Goal: Book appointment/travel/reservation

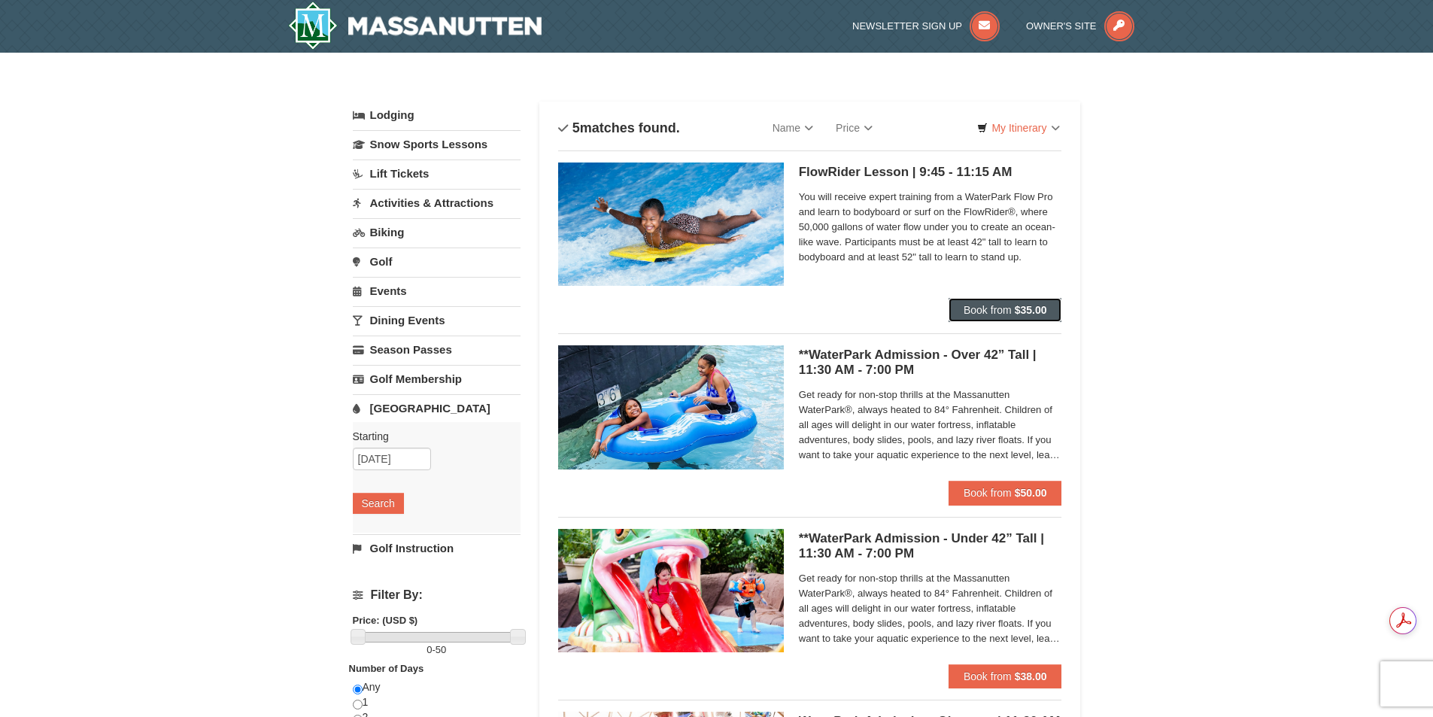
click at [993, 308] on span "Book from" at bounding box center [988, 310] width 48 height 12
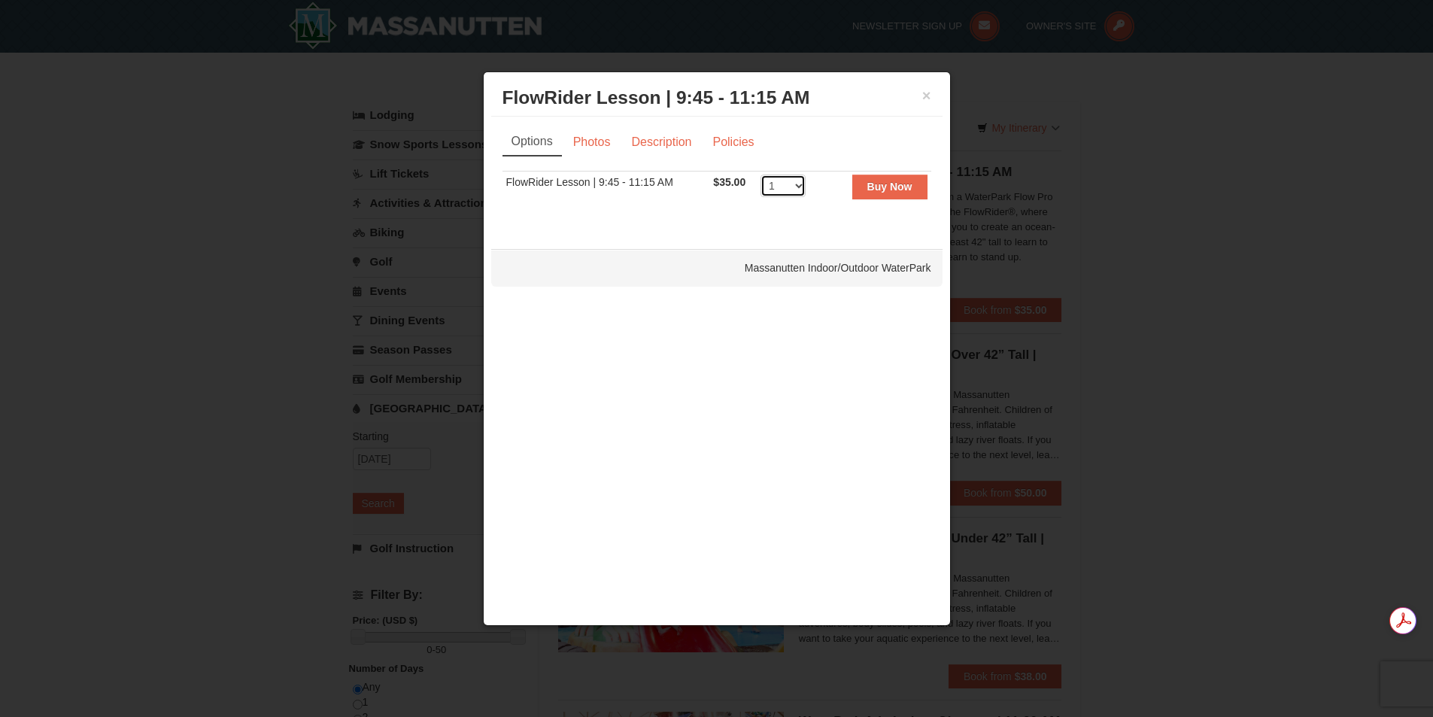
click at [797, 187] on select "1 2 3 4 5 6 7 8 9 10" at bounding box center [782, 186] width 45 height 23
click at [651, 141] on link "Description" at bounding box center [661, 142] width 80 height 29
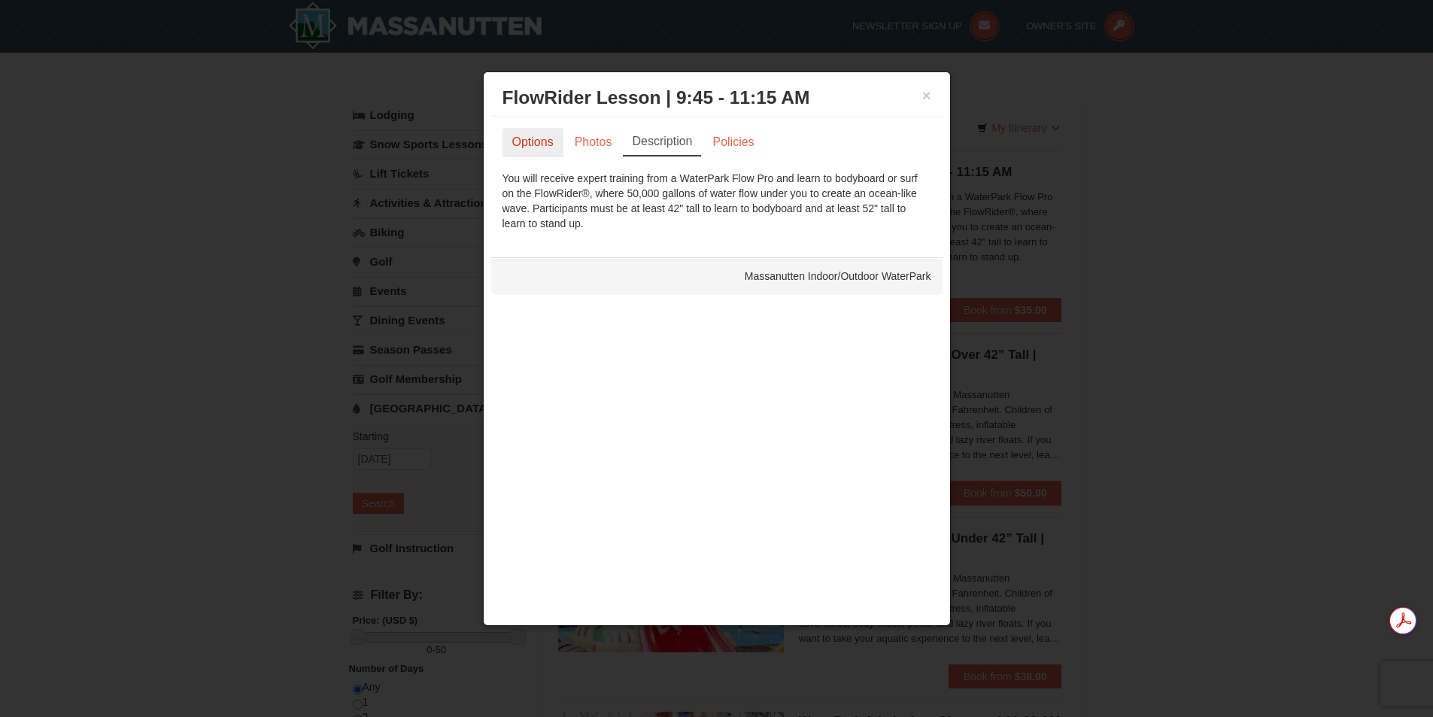
click at [536, 138] on link "Options" at bounding box center [532, 142] width 61 height 29
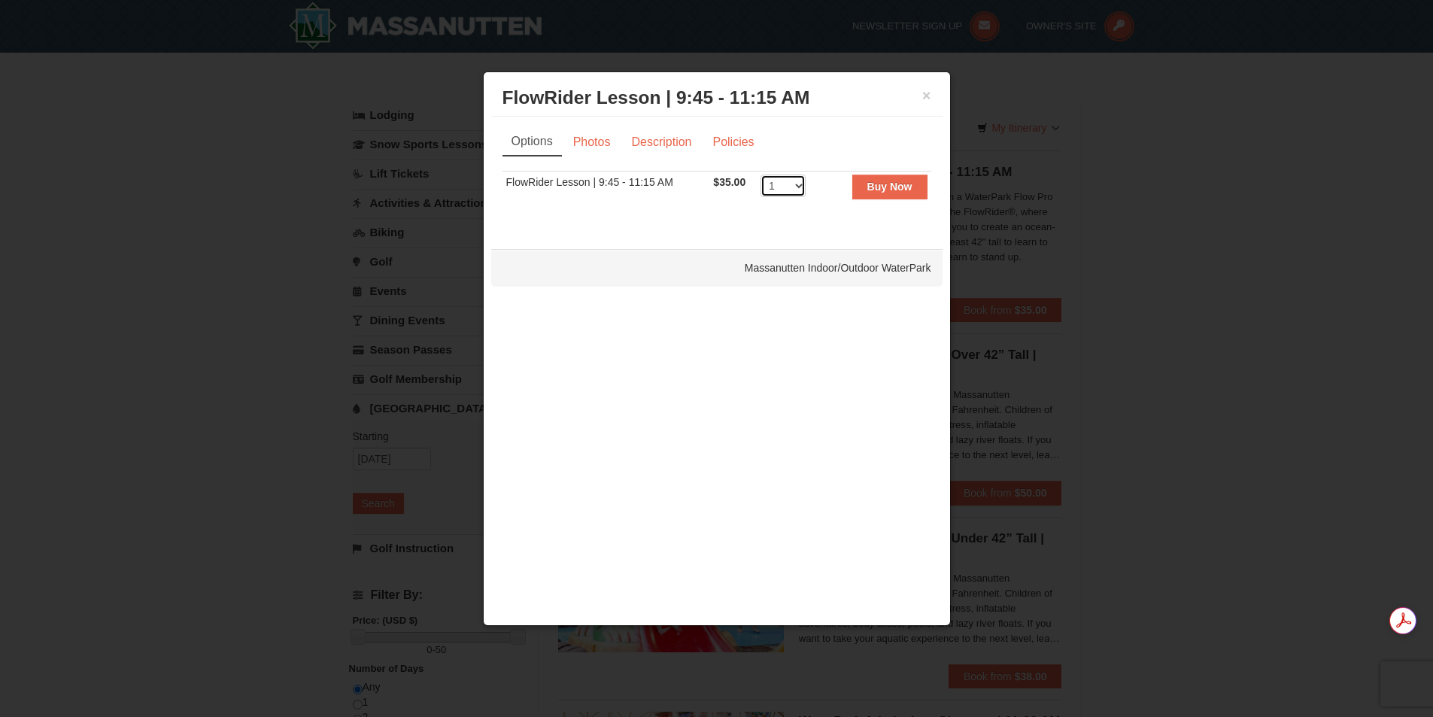
click at [795, 185] on select "1 2 3 4 5 6 7 8 9 10" at bounding box center [782, 186] width 45 height 23
select select "3"
click at [760, 175] on select "1 2 3 4 5 6 7 8 9 10" at bounding box center [782, 186] width 45 height 23
click at [896, 184] on strong "Buy Now" at bounding box center [889, 187] width 45 height 12
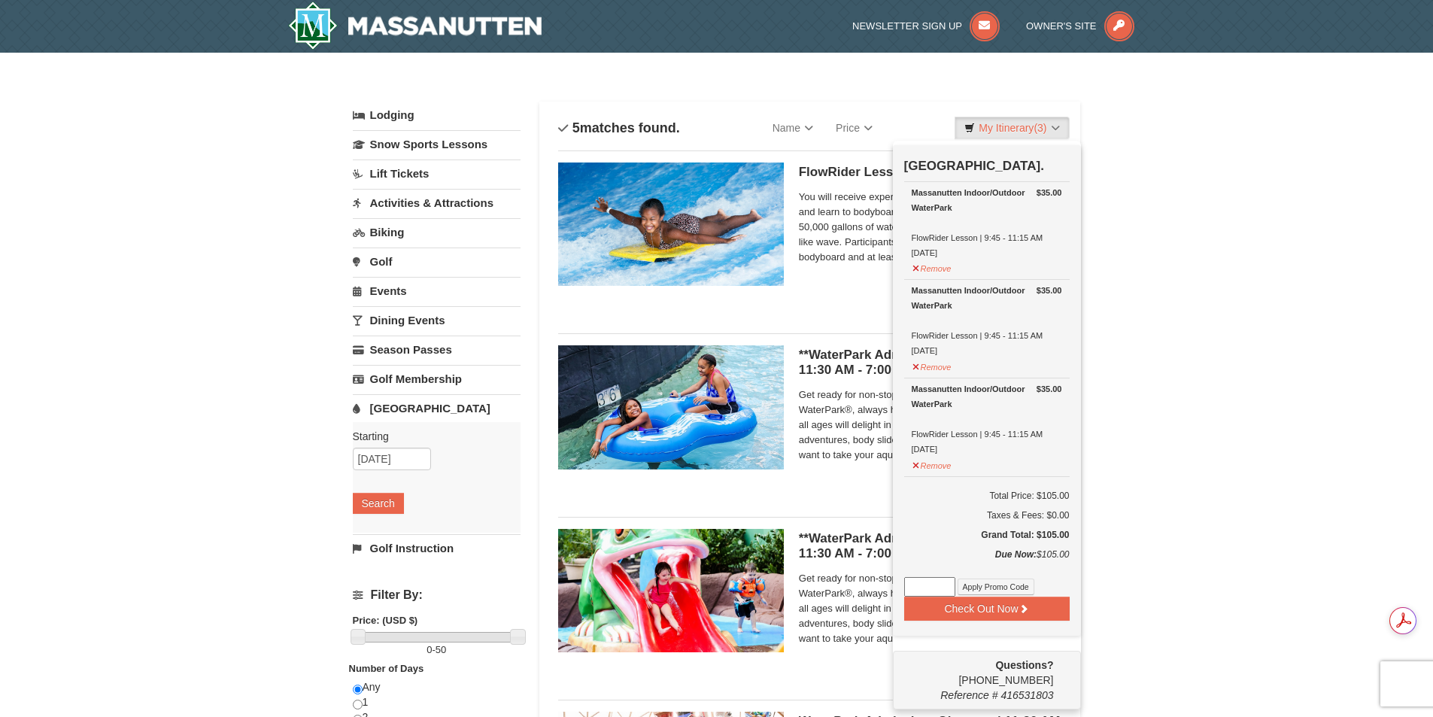
click at [1144, 229] on div "× Categories List Filter My Itinerary (3) Check Out Now Water Park Pass. $35.00…" at bounding box center [716, 580] width 1433 height 1055
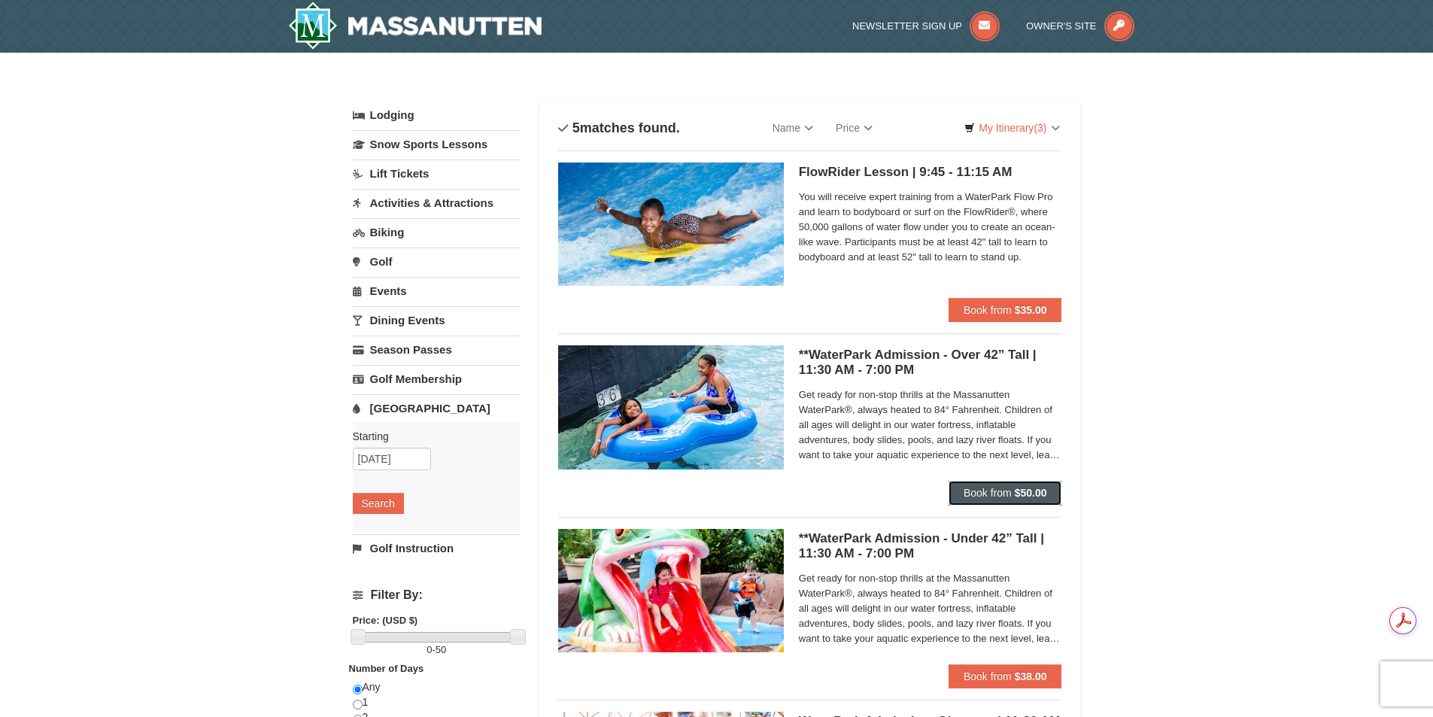
click at [1009, 490] on span "Book from" at bounding box center [988, 493] width 48 height 12
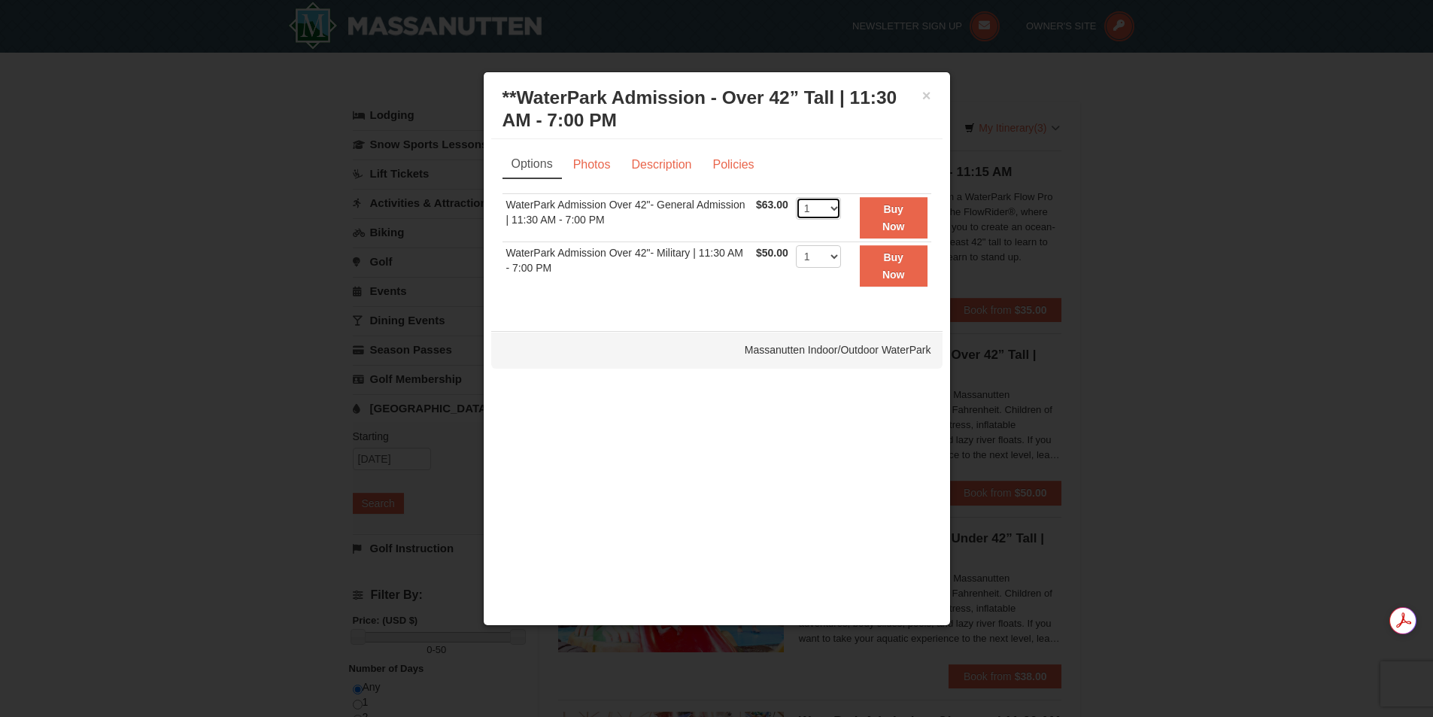
click at [839, 207] on select "1 2 3 4 5 6 7 8 9 10 11 12 13 14 15 16 17 18 19 20 21 22" at bounding box center [818, 208] width 45 height 23
select select "3"
click at [796, 197] on select "1 2 3 4 5 6 7 8 9 10 11 12 13 14 15 16 17 18 19 20 21 22" at bounding box center [818, 208] width 45 height 23
click at [896, 217] on button "Buy Now" at bounding box center [894, 217] width 68 height 41
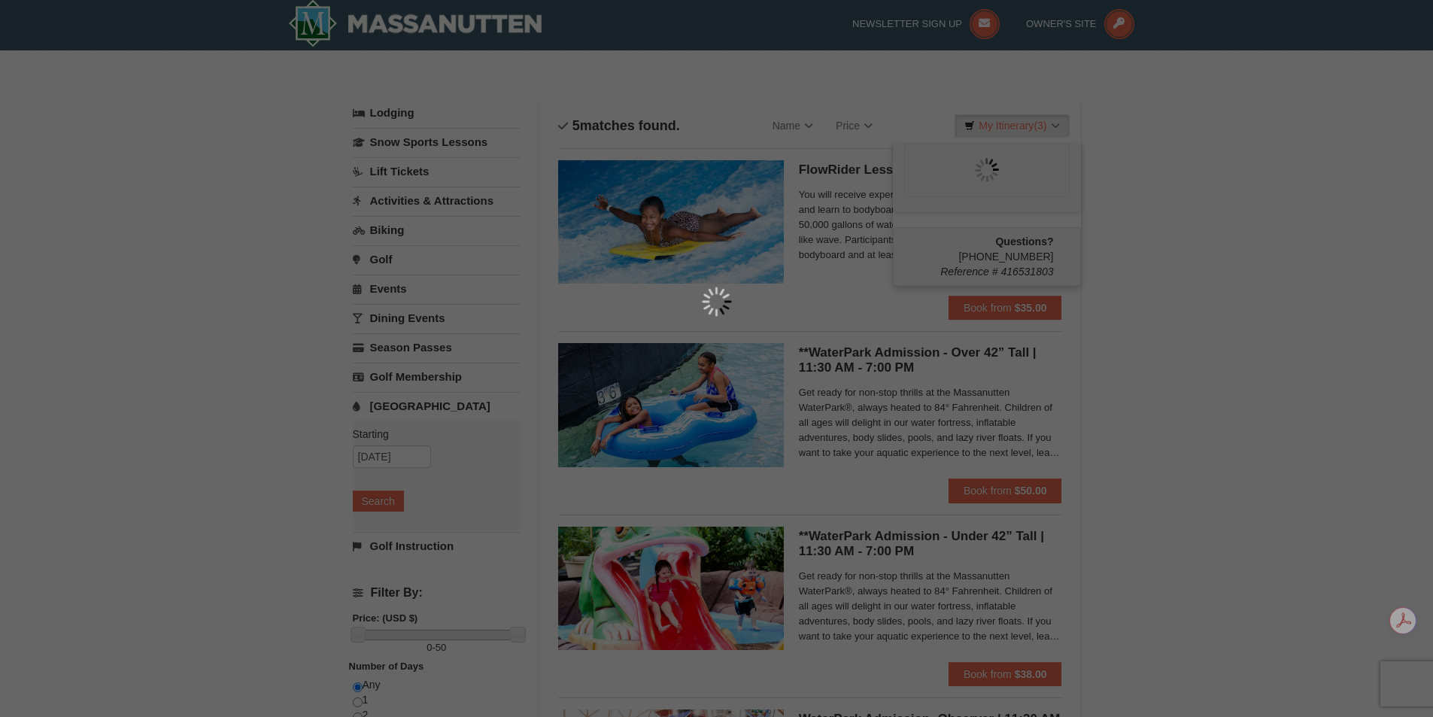
scroll to position [5, 0]
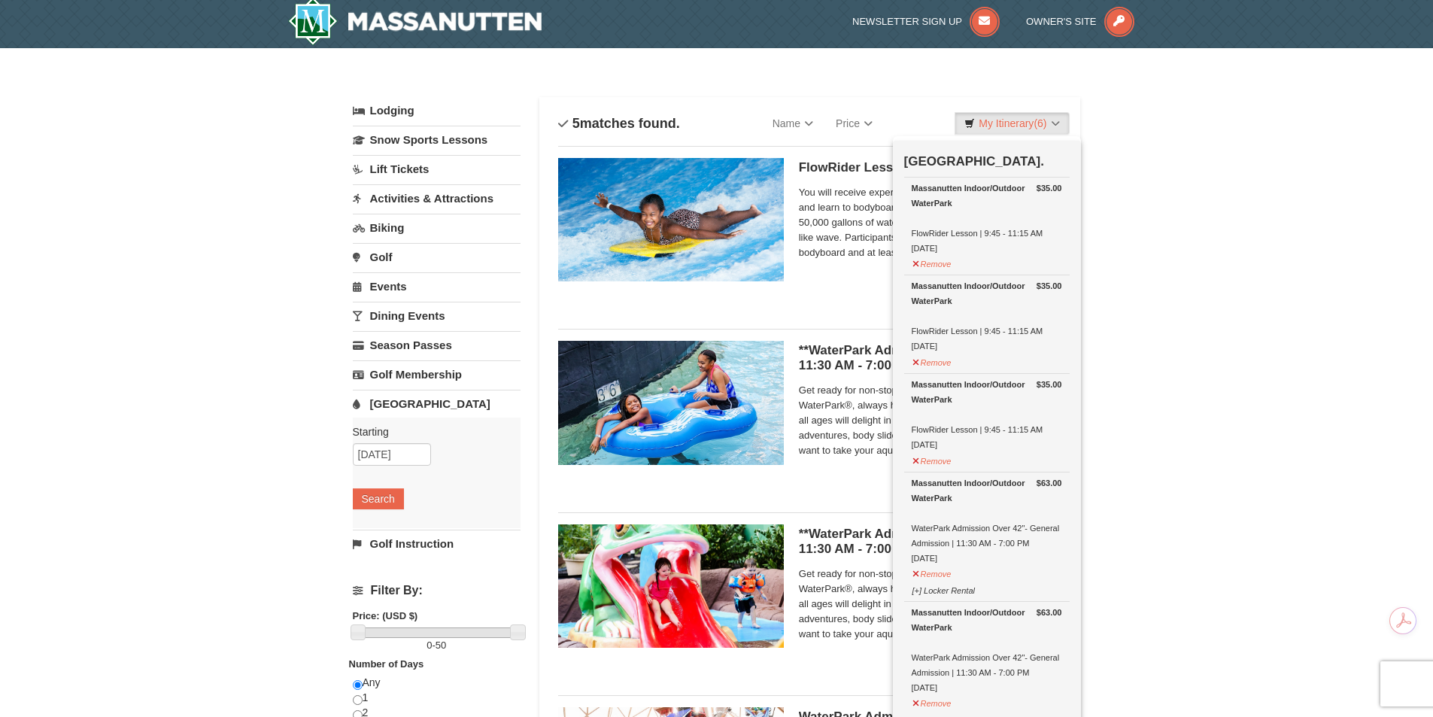
click at [1176, 184] on div "× Categories List Filter My Itinerary (6) Check Out Now Water Park Pass. $35.00…" at bounding box center [716, 575] width 1433 height 1055
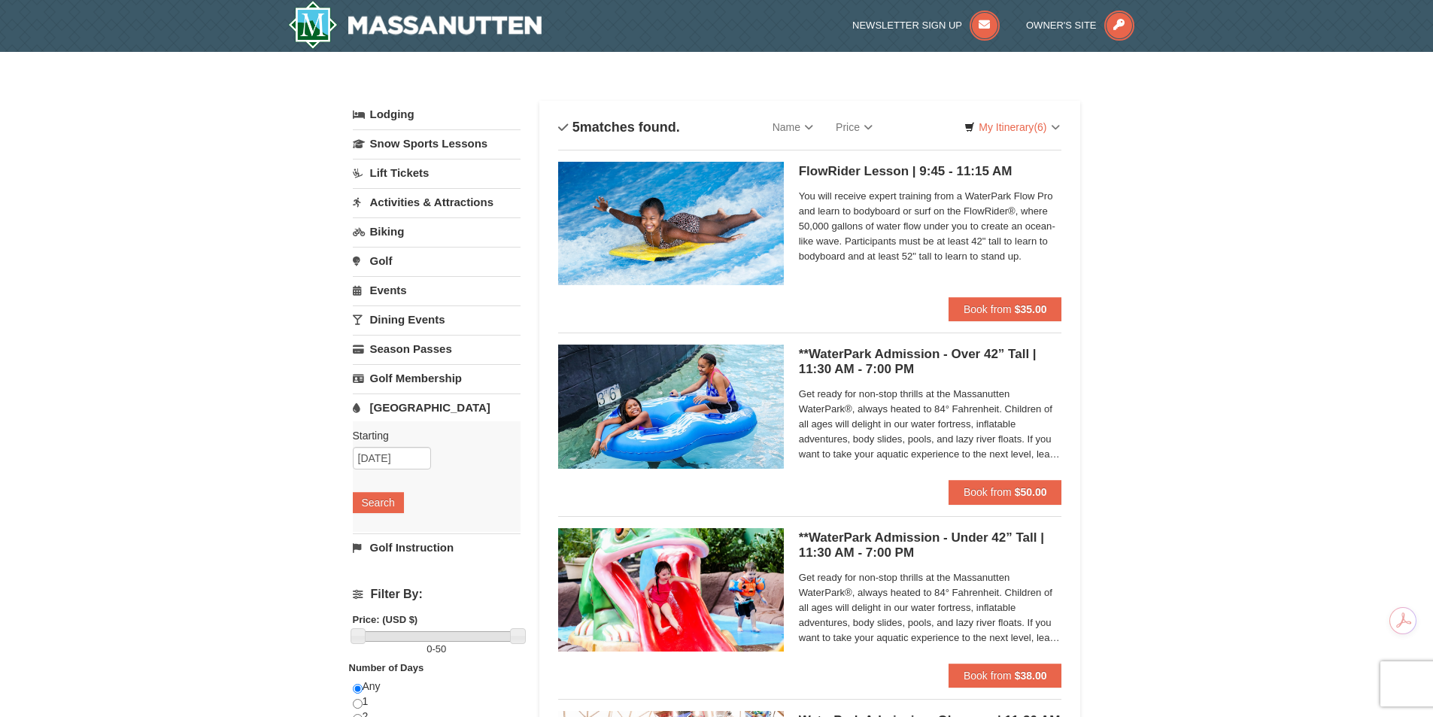
scroll to position [0, 0]
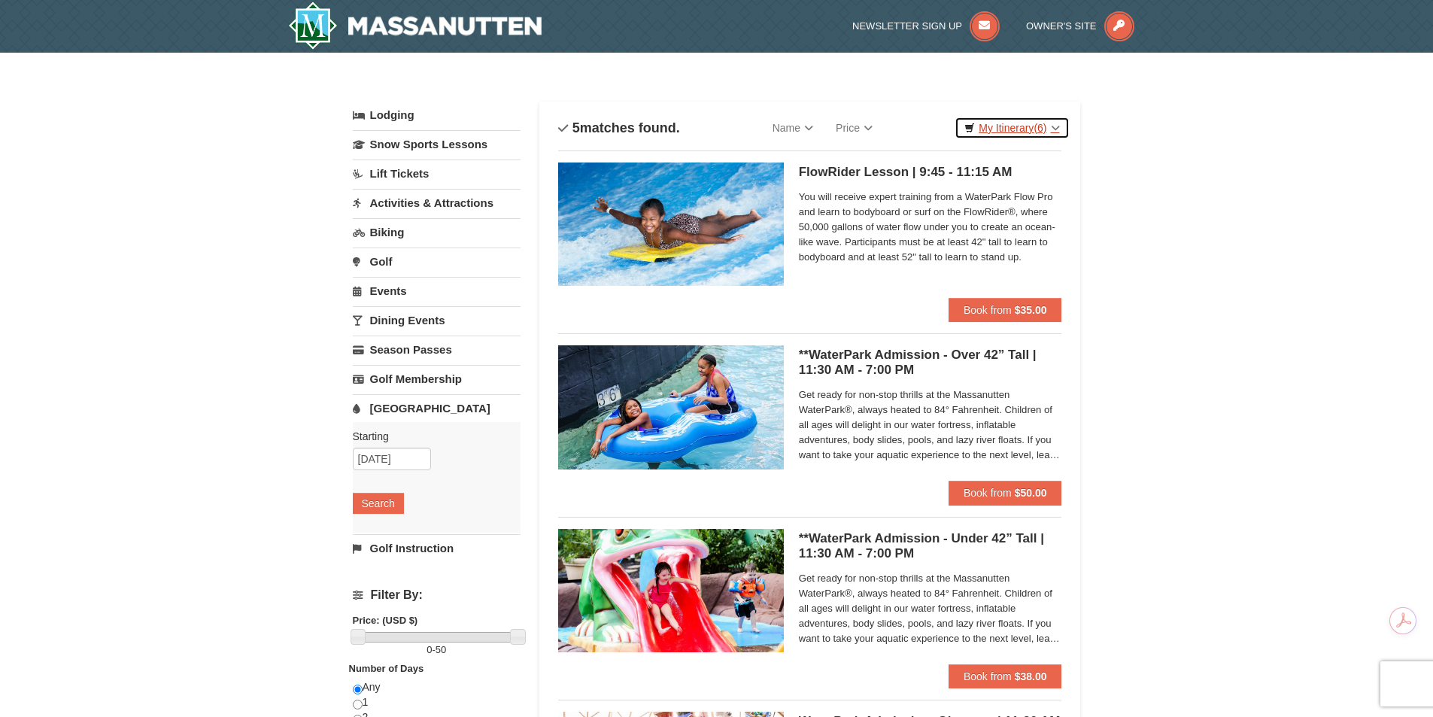
click at [1017, 128] on link "My Itinerary (6)" at bounding box center [1012, 128] width 114 height 23
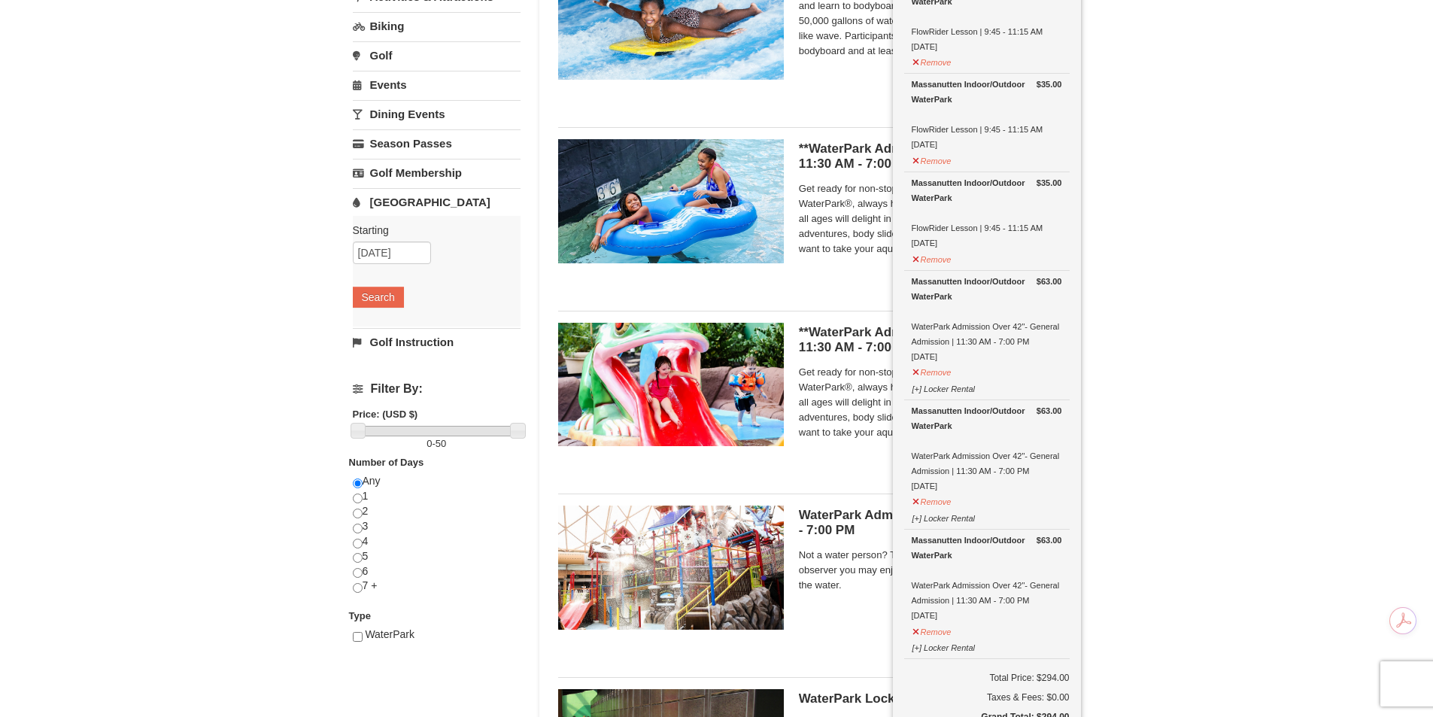
scroll to position [226, 0]
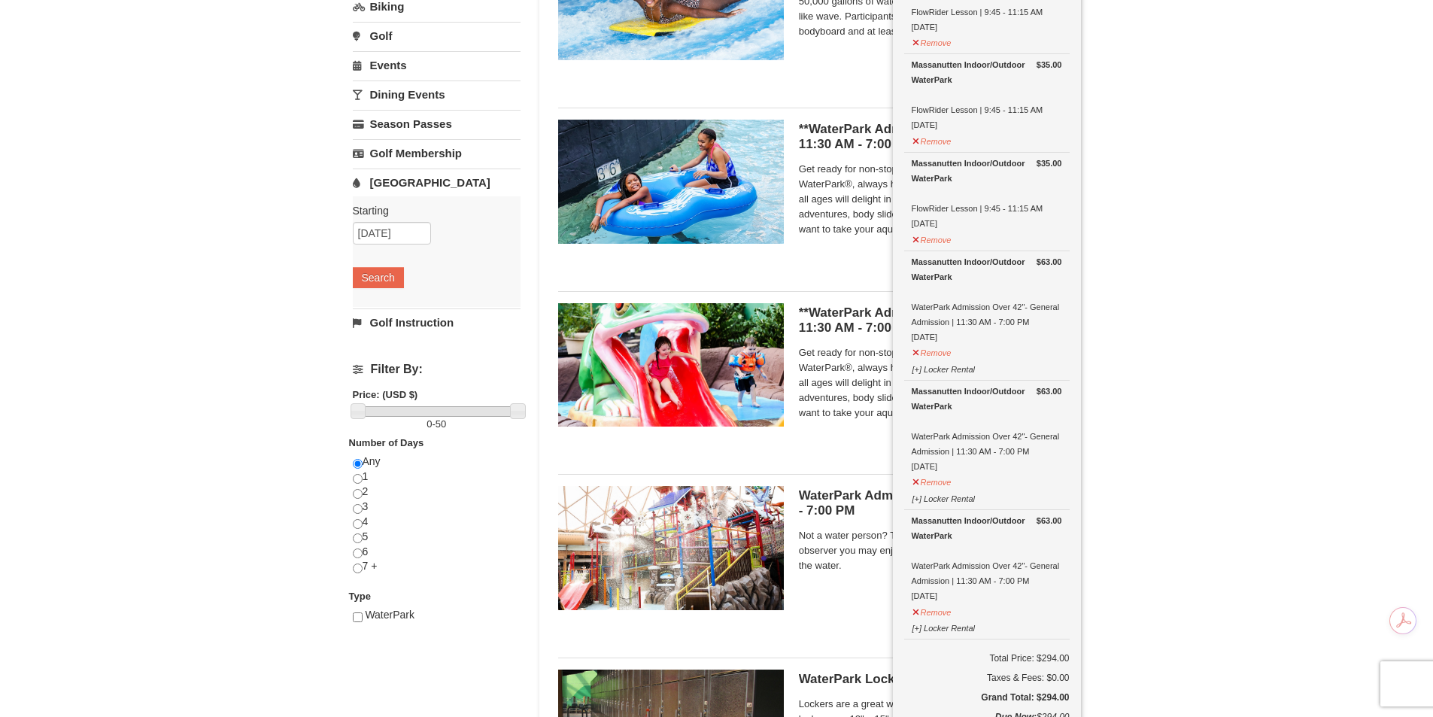
click at [1153, 320] on div "× Categories List Filter My Itinerary (6) Check Out Now Water Park Pass. $35.00…" at bounding box center [716, 354] width 1433 height 1055
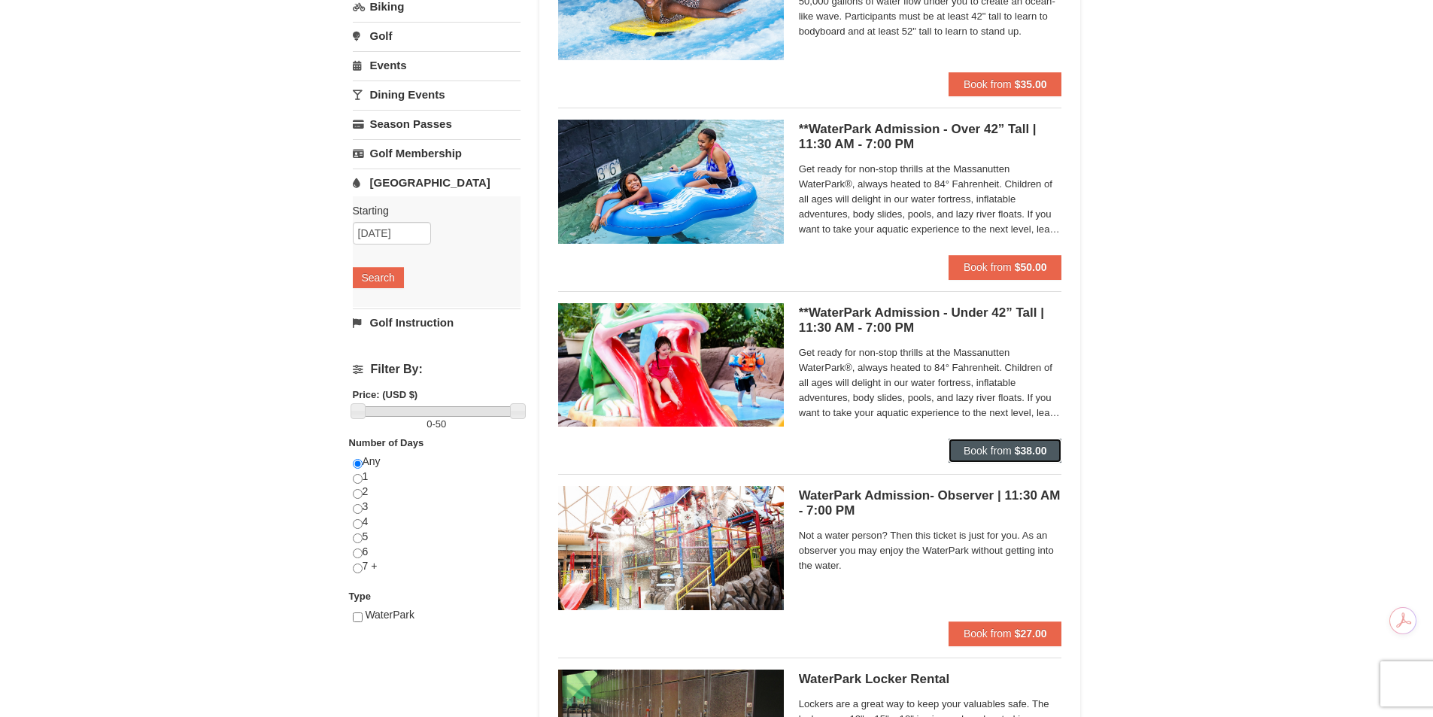
click at [1005, 450] on span "Book from" at bounding box center [988, 451] width 48 height 12
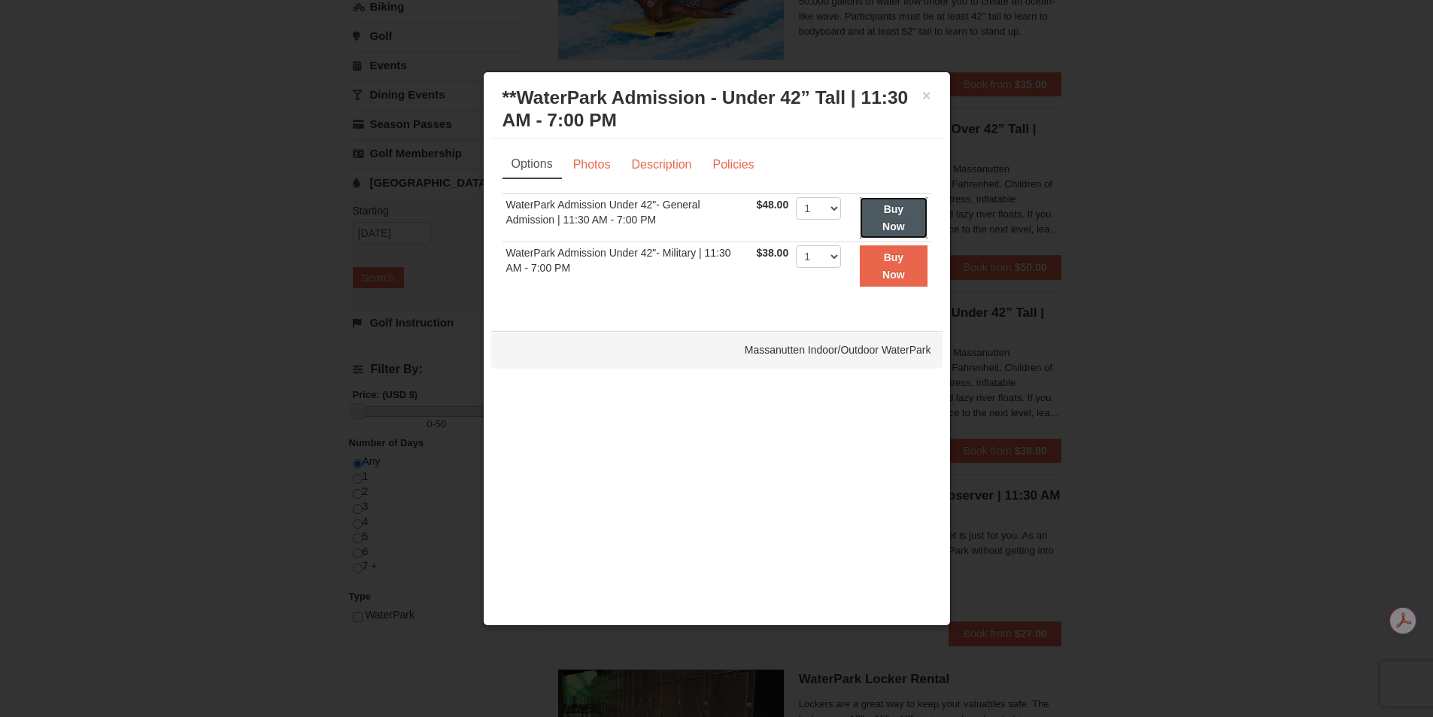
click at [890, 216] on button "Buy Now" at bounding box center [893, 217] width 67 height 41
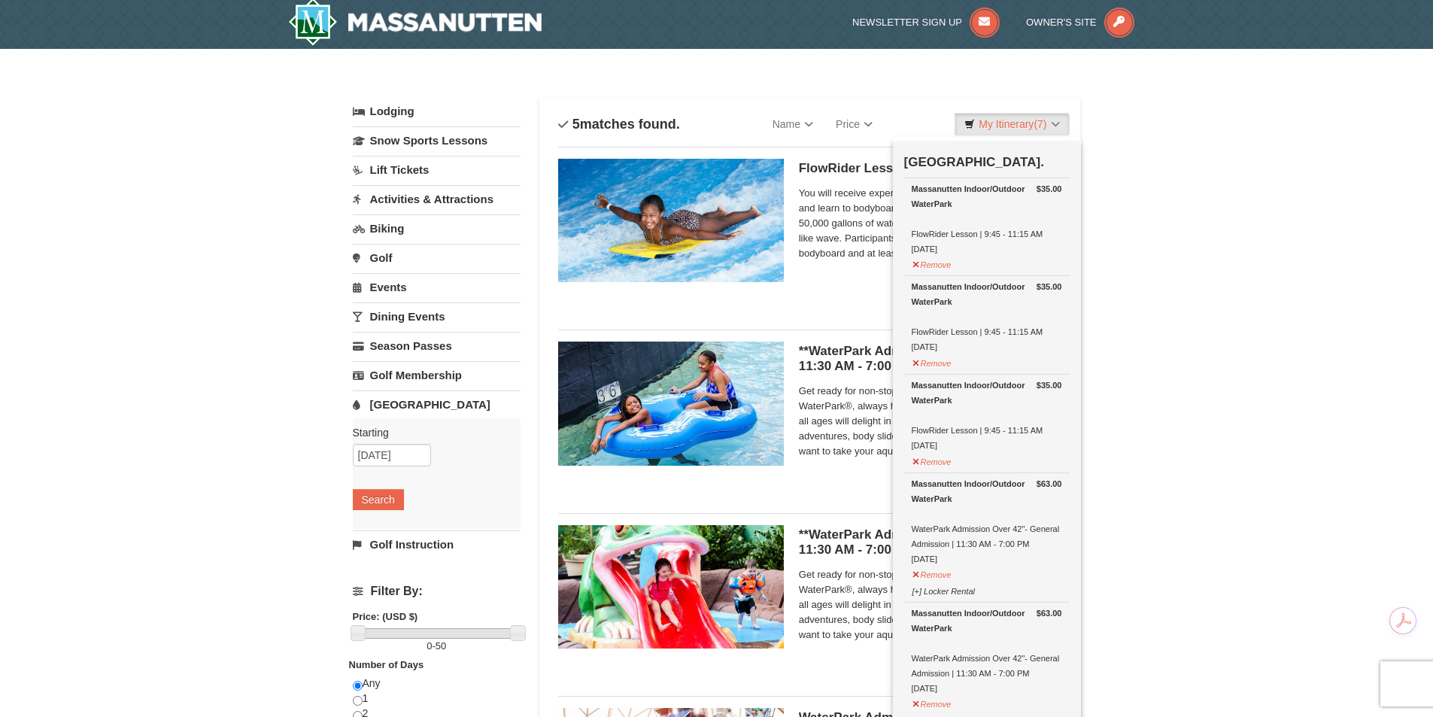
scroll to position [5, 0]
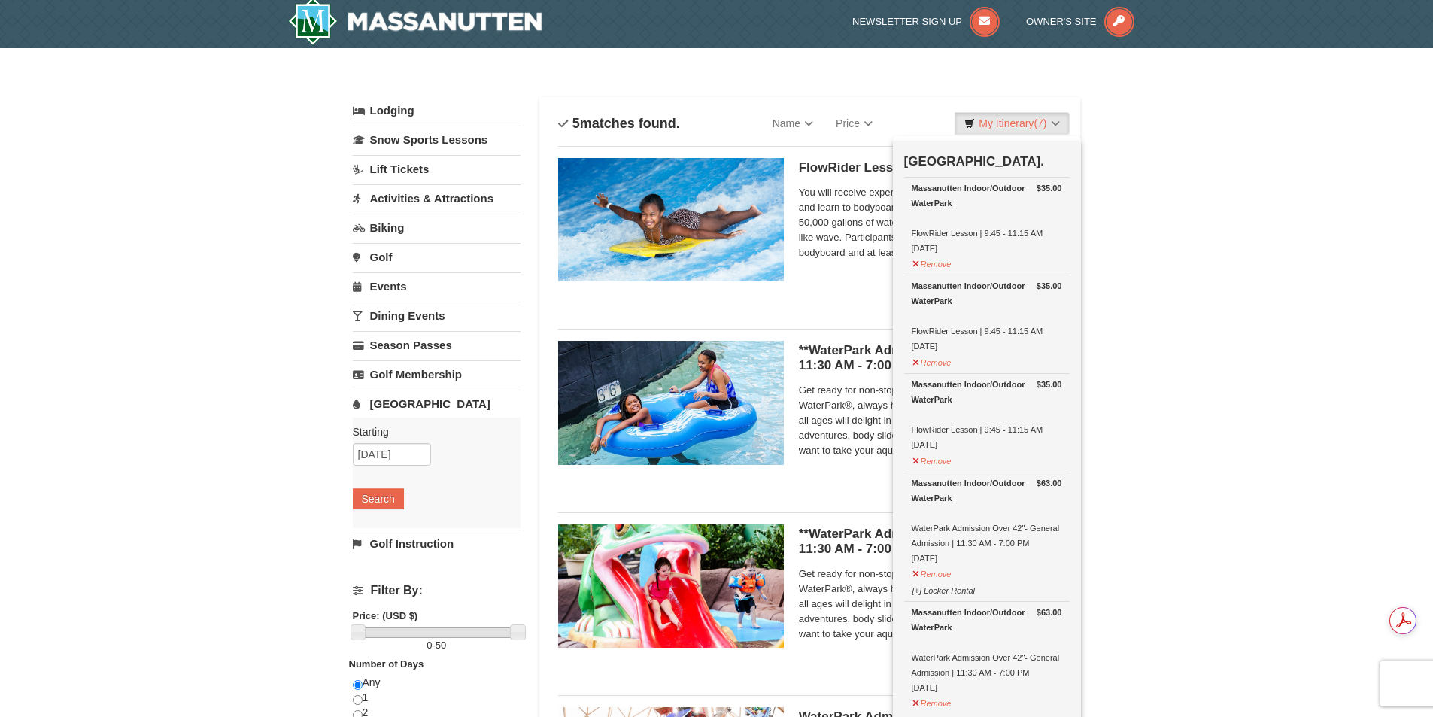
click at [1173, 355] on div "× Categories List Filter My Itinerary (7) Check Out Now Water Park Pass. $35.00…" at bounding box center [716, 575] width 1433 height 1055
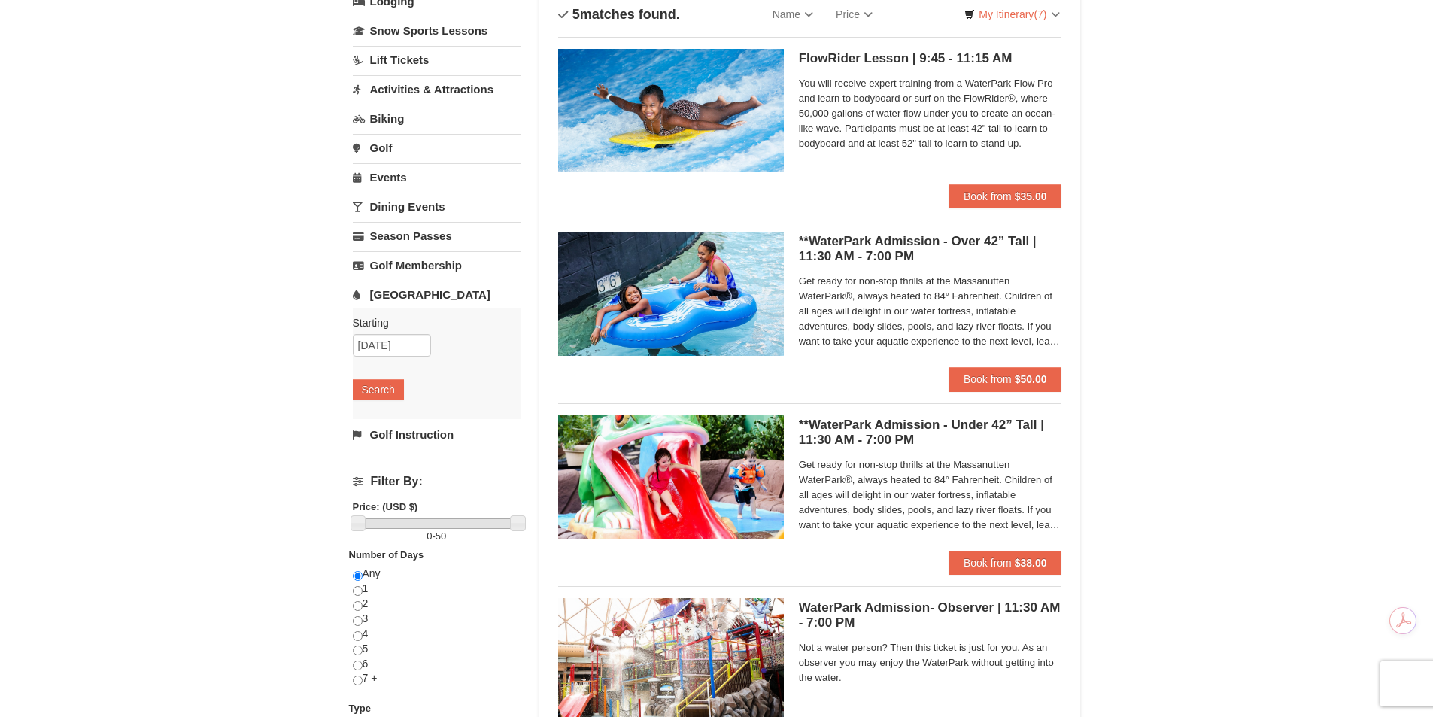
scroll to position [0, 0]
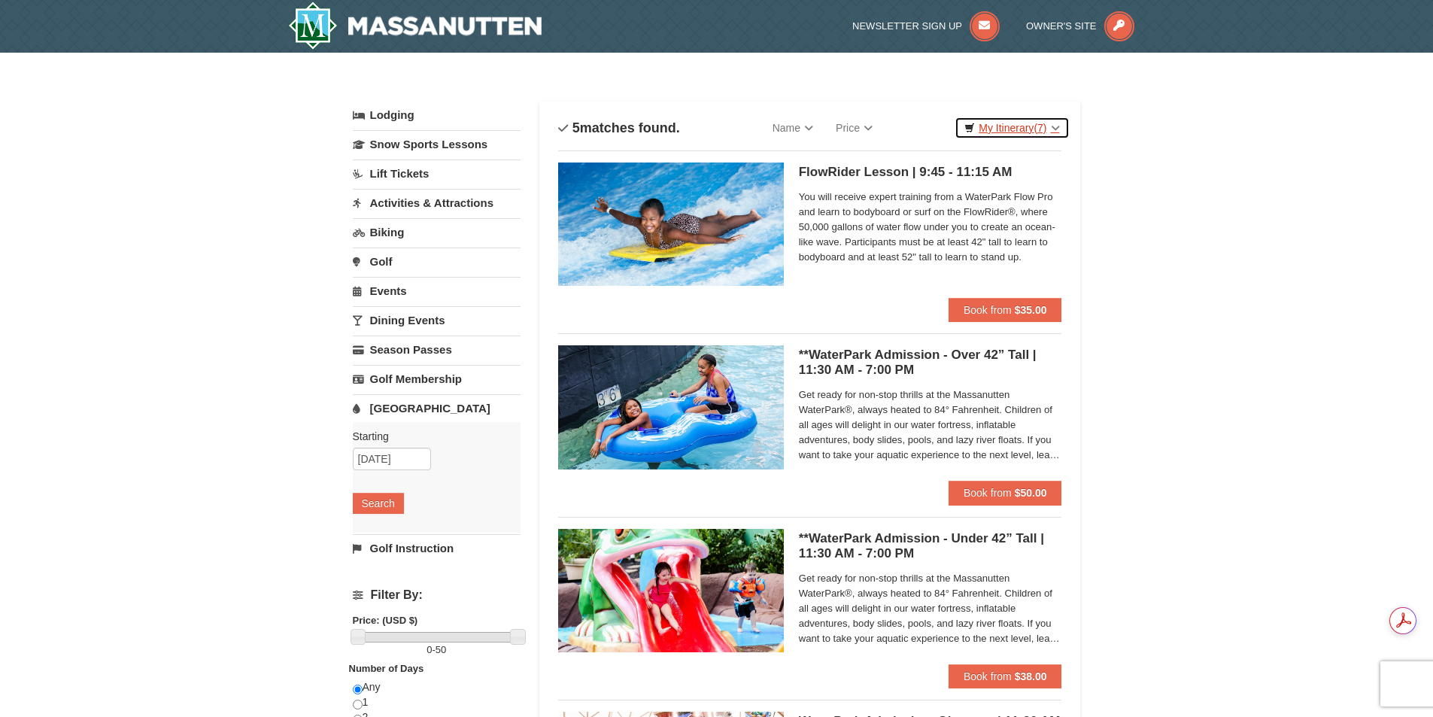
click at [1014, 129] on link "My Itinerary (7)" at bounding box center [1012, 128] width 114 height 23
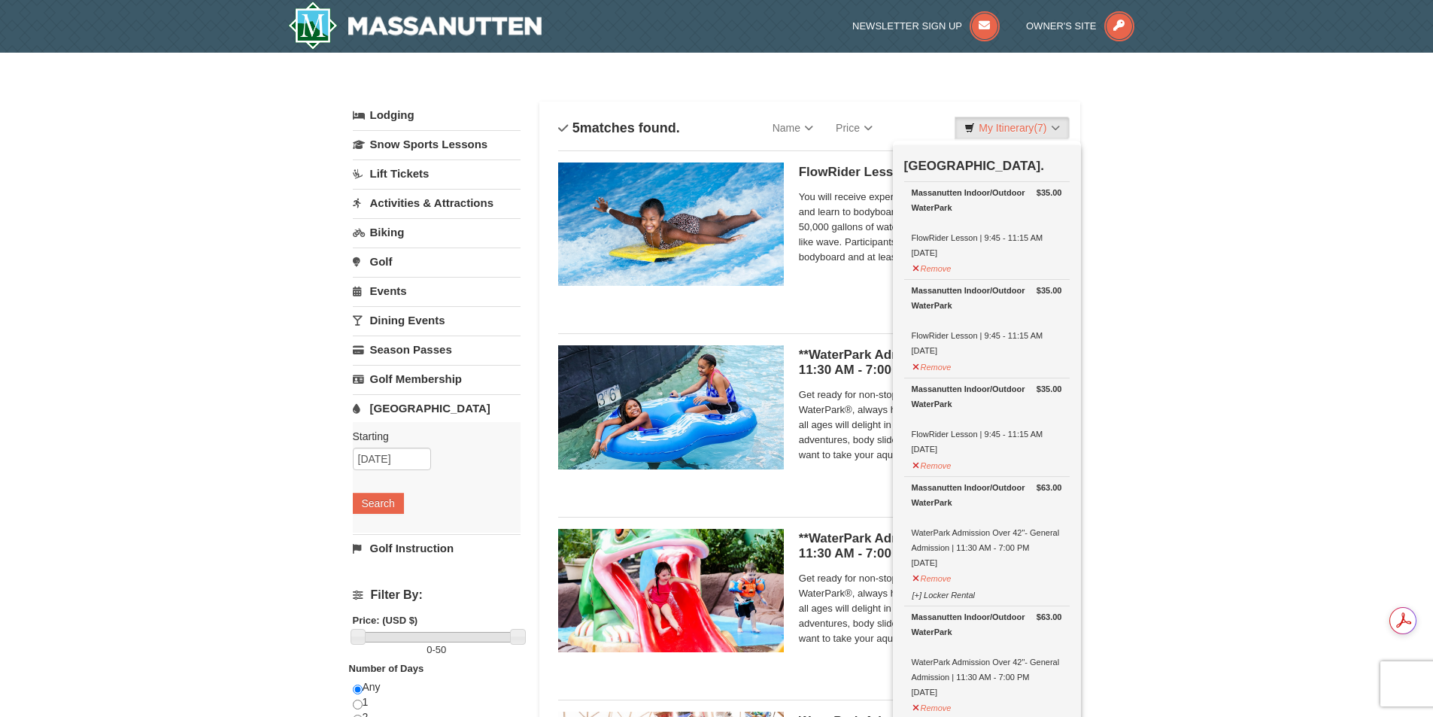
click at [390, 114] on link "Lodging" at bounding box center [437, 115] width 168 height 27
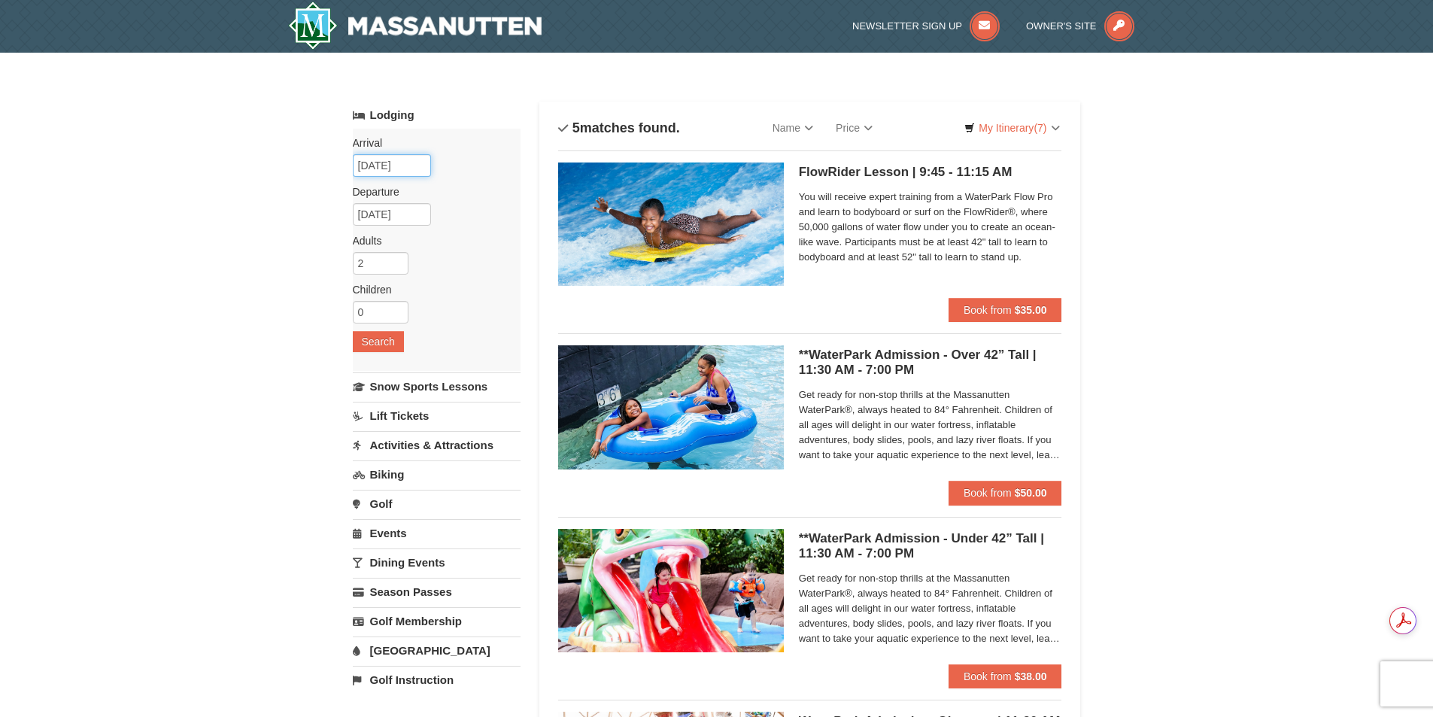
click at [393, 161] on input "[DATE]" at bounding box center [392, 165] width 78 height 23
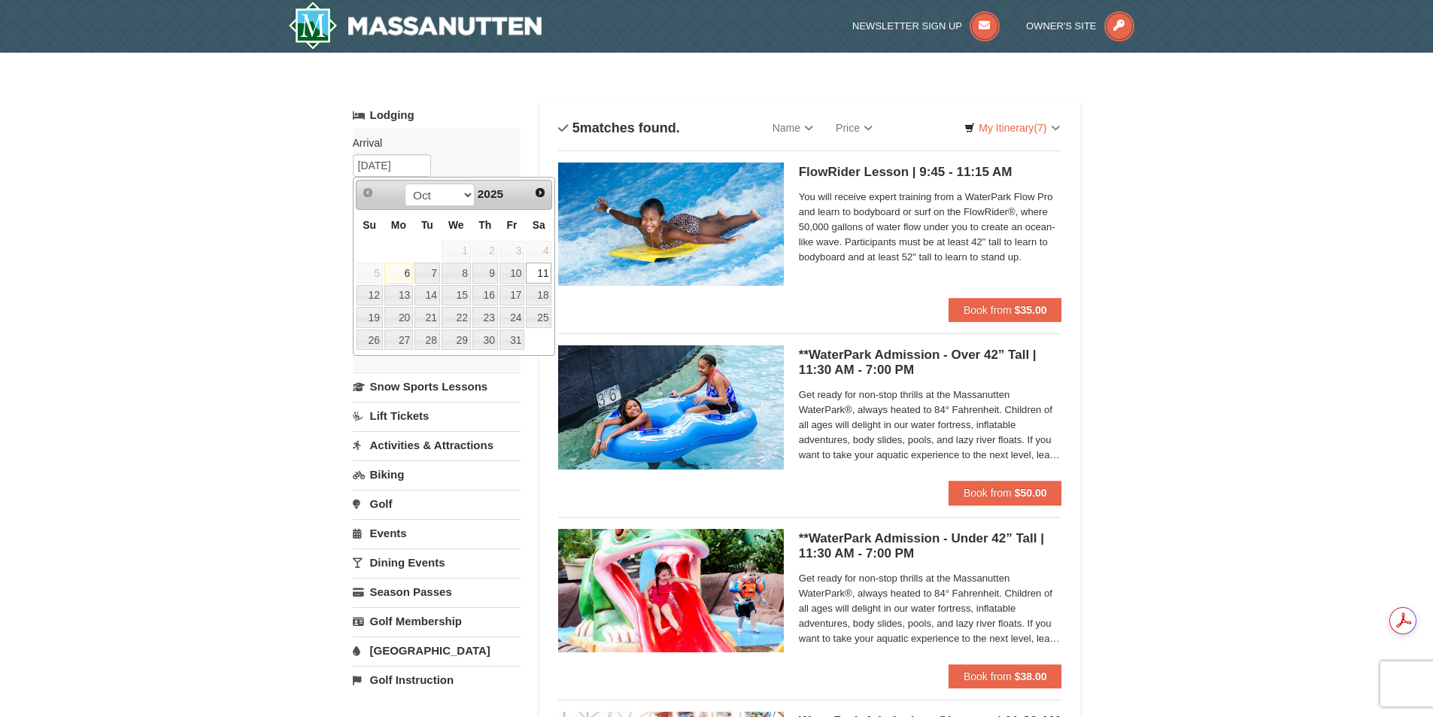
click at [541, 269] on link "11" at bounding box center [539, 273] width 26 height 21
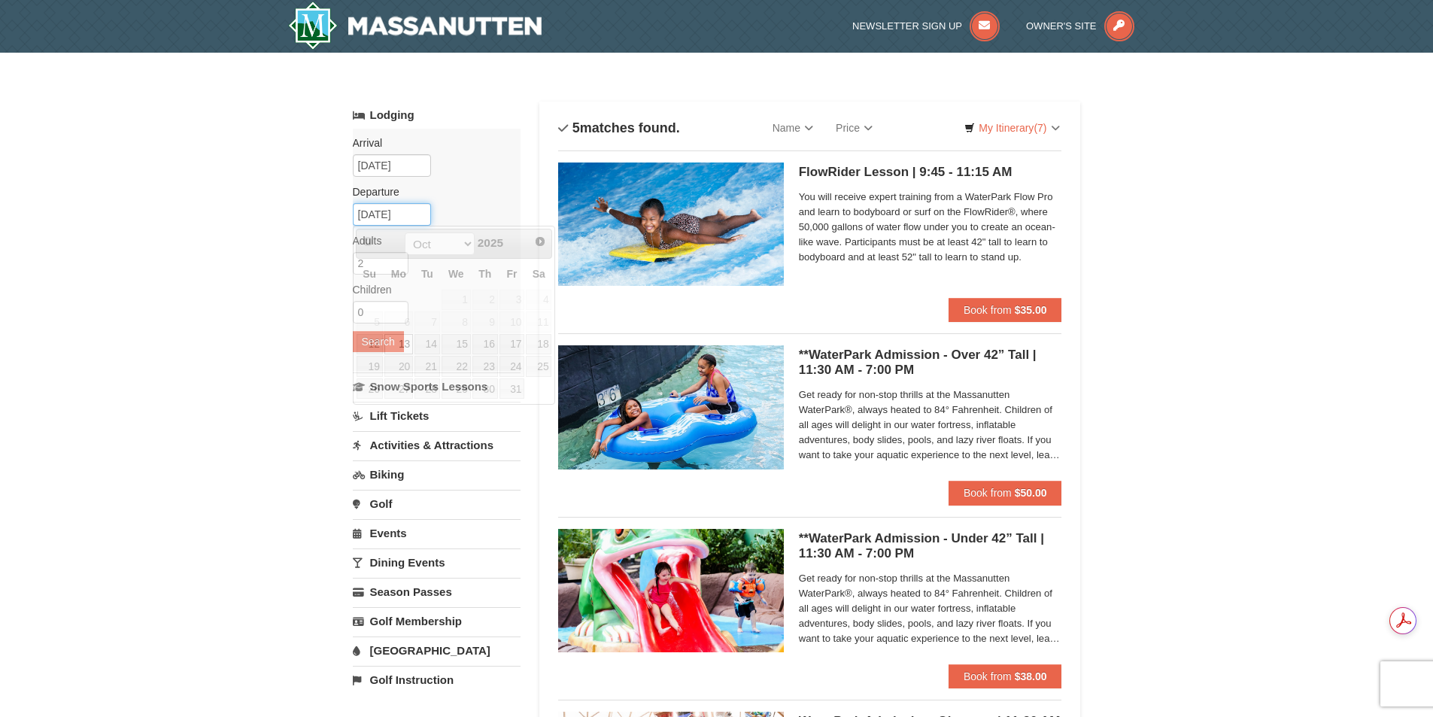
click at [393, 214] on input "[DATE]" at bounding box center [392, 214] width 78 height 23
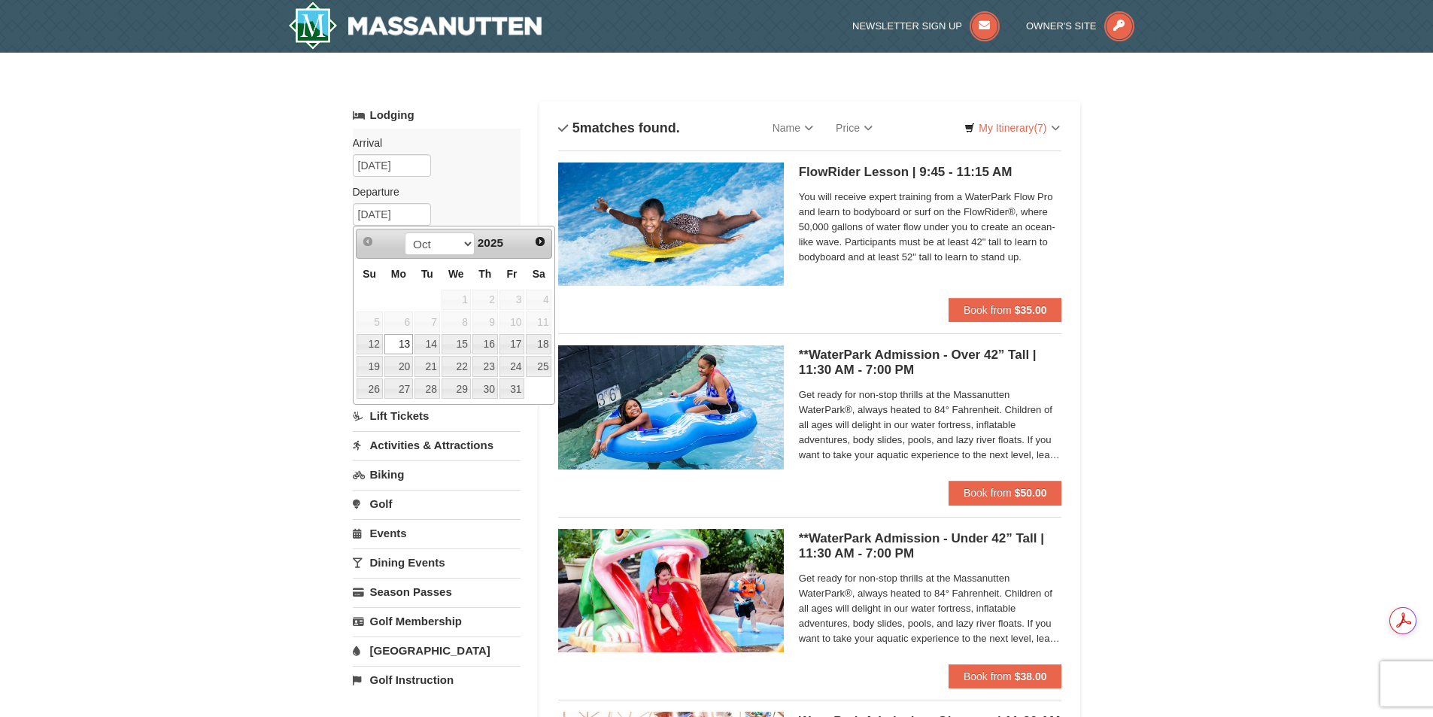
click at [405, 337] on link "13" at bounding box center [398, 344] width 29 height 21
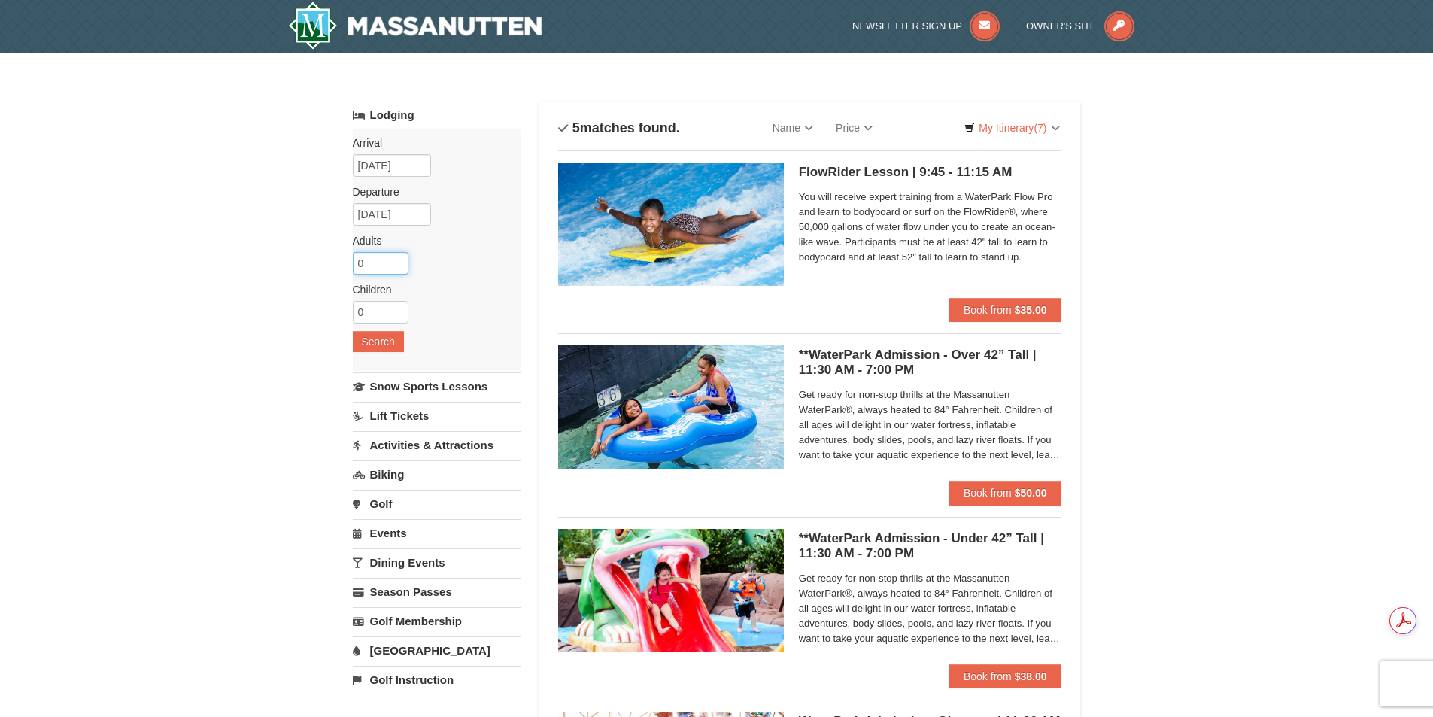
drag, startPoint x: 390, startPoint y: 263, endPoint x: 339, endPoint y: 266, distance: 50.4
click at [353, 266] on input "0" at bounding box center [381, 263] width 56 height 23
type input "1"
click at [398, 259] on input "1" at bounding box center [381, 263] width 56 height 23
click at [390, 305] on input "0" at bounding box center [381, 312] width 56 height 23
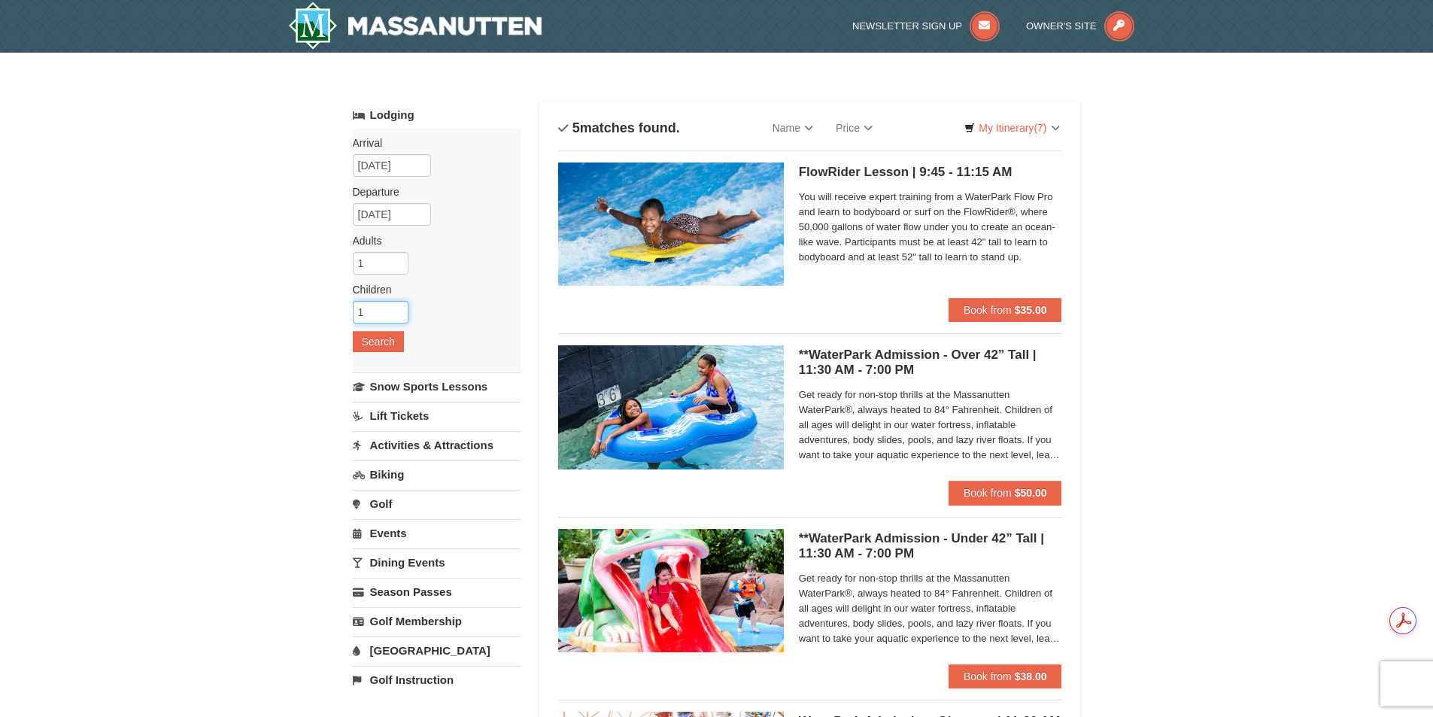
click at [402, 308] on input "1" at bounding box center [381, 312] width 56 height 23
click at [402, 308] on input "2" at bounding box center [381, 312] width 56 height 23
type input "3"
click at [402, 308] on input "3" at bounding box center [381, 312] width 56 height 23
click at [383, 336] on button "Search" at bounding box center [378, 341] width 51 height 21
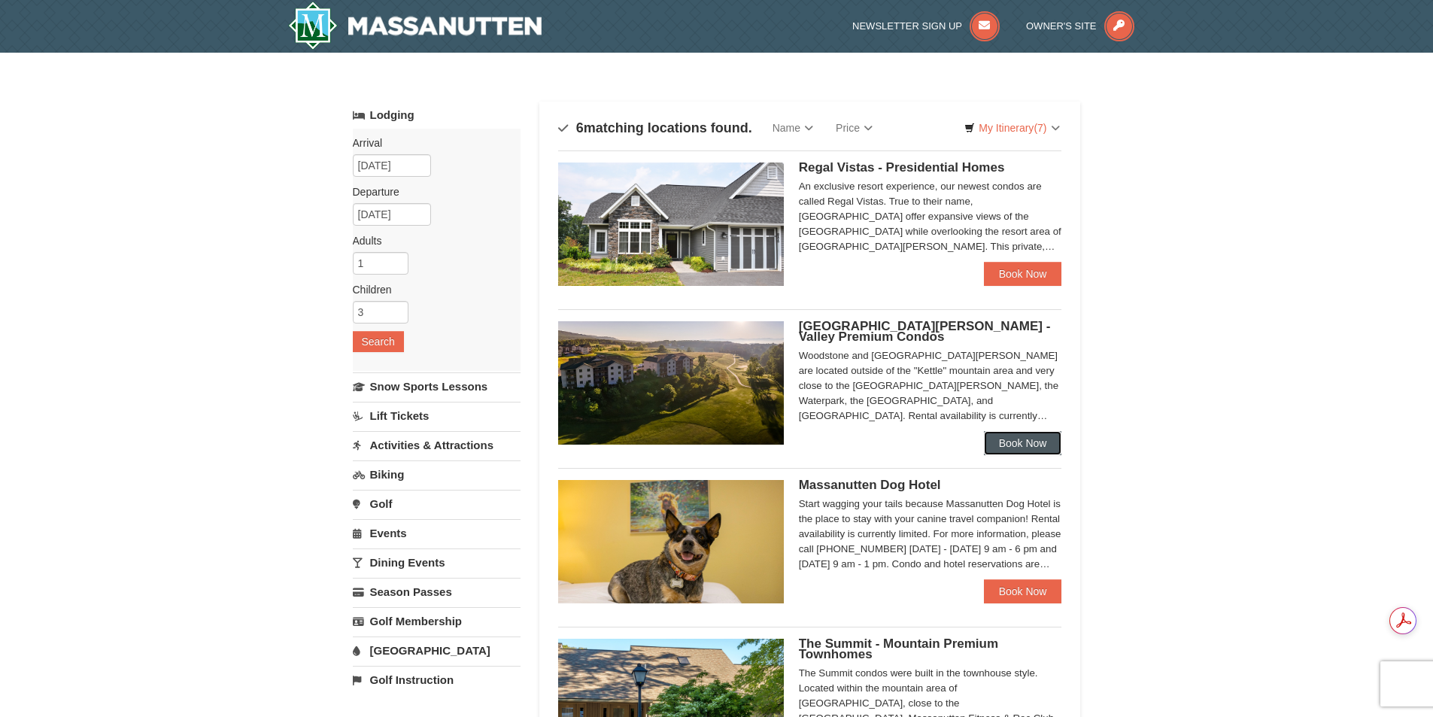
click at [1022, 444] on link "Book Now" at bounding box center [1023, 443] width 78 height 24
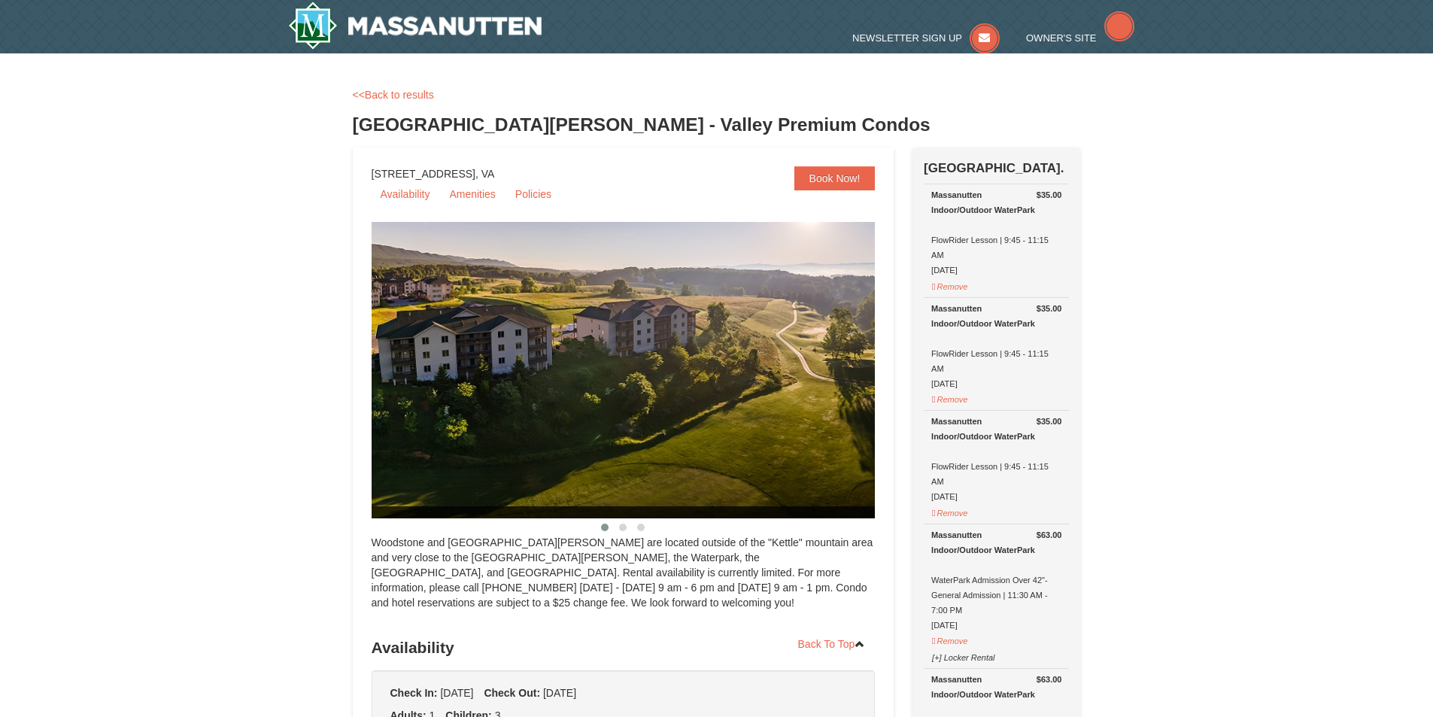
select select "10"
